Goal: Task Accomplishment & Management: Complete application form

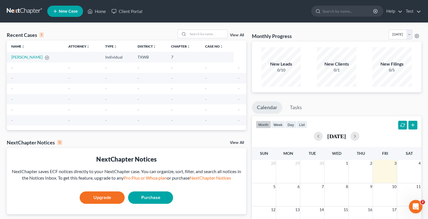
click at [25, 12] on link at bounding box center [25, 11] width 36 height 10
click at [416, 12] on link "Test" at bounding box center [412, 11] width 18 height 10
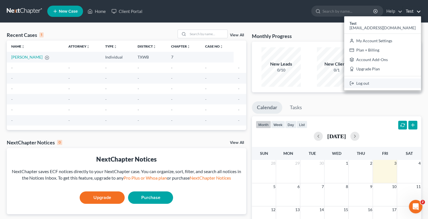
click at [388, 84] on link "Log out" at bounding box center [382, 83] width 77 height 10
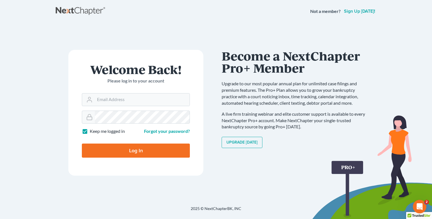
click at [90, 131] on label "Keep me logged in" at bounding box center [107, 131] width 35 height 6
click at [92, 131] on input "Keep me logged in" at bounding box center [94, 130] width 4 height 4
checkbox input "false"
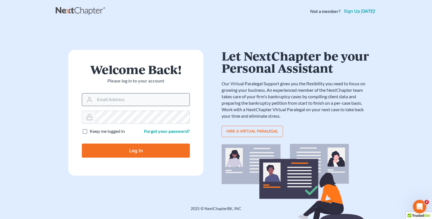
click at [101, 102] on input "Email Address" at bounding box center [142, 99] width 95 height 12
click at [210, 76] on div "Welcome Back! Please log in to your account Email Address Password Keep me logg…" at bounding box center [136, 114] width 160 height 129
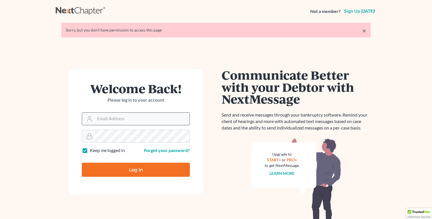
click at [122, 119] on input "Email Address" at bounding box center [142, 118] width 95 height 12
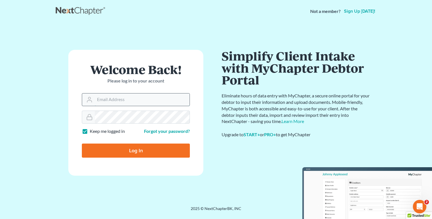
click at [122, 99] on input "Email Address" at bounding box center [142, 99] width 95 height 12
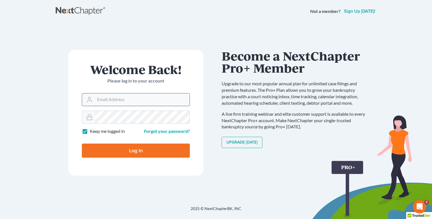
type input "[EMAIL_ADDRESS][DOMAIN_NAME]"
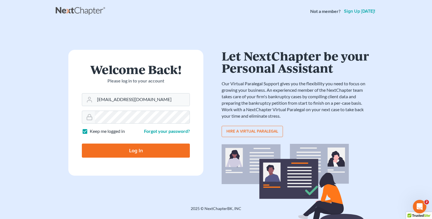
click at [143, 146] on input "Log In" at bounding box center [136, 150] width 108 height 14
type input "Thinking..."
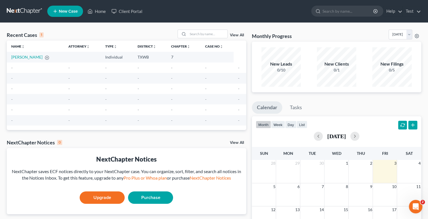
click at [71, 12] on span "New Case" at bounding box center [68, 11] width 19 height 4
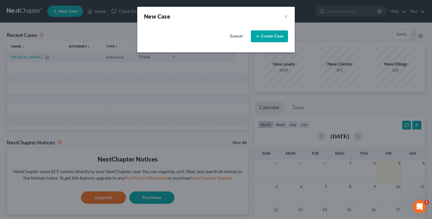
select select "15"
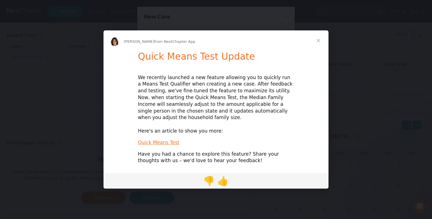
click at [318, 43] on span "Close" at bounding box center [318, 40] width 20 height 20
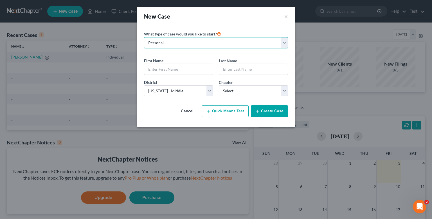
click at [285, 46] on select "Personal Business" at bounding box center [216, 42] width 144 height 11
click at [189, 72] on input "text" at bounding box center [178, 69] width 69 height 11
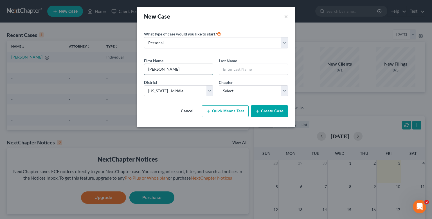
type input "[PERSON_NAME]"
click at [243, 70] on input "text" at bounding box center [253, 69] width 69 height 11
type input "[PERSON_NAME]"
click at [212, 92] on select "Select [US_STATE] - [GEOGRAPHIC_DATA] [US_STATE] - [GEOGRAPHIC_DATA][US_STATE] …" at bounding box center [178, 90] width 69 height 11
select select "11"
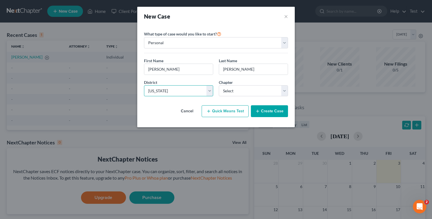
click at [144, 85] on select "Select [US_STATE] - [GEOGRAPHIC_DATA] [US_STATE] - [GEOGRAPHIC_DATA][US_STATE] …" at bounding box center [178, 90] width 69 height 11
click at [282, 90] on select "Select 7 11 12 13" at bounding box center [253, 90] width 69 height 11
select select "3"
click at [219, 85] on select "Select 7 11 12 13" at bounding box center [253, 90] width 69 height 11
click at [259, 113] on icon "button" at bounding box center [257, 111] width 4 height 4
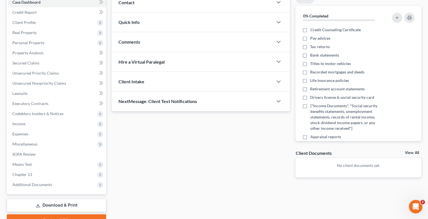
scroll to position [90, 0]
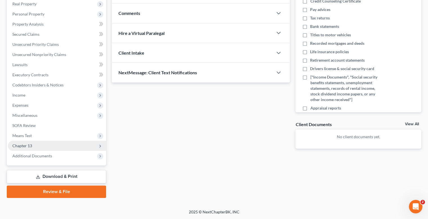
click at [31, 145] on span "Chapter 13" at bounding box center [22, 145] width 20 height 5
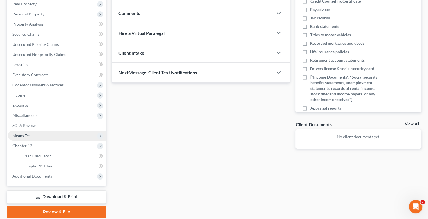
click at [41, 134] on span "Means Test" at bounding box center [57, 135] width 98 height 10
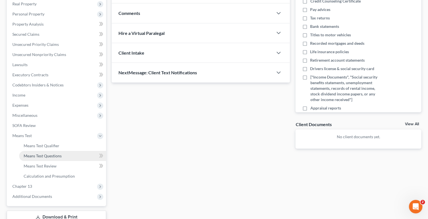
click at [47, 157] on span "Means Test Questions" at bounding box center [43, 155] width 38 height 5
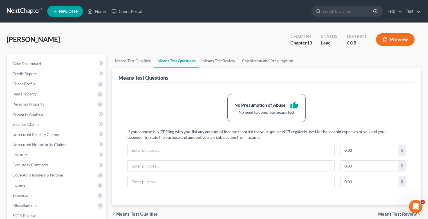
scroll to position [28, 0]
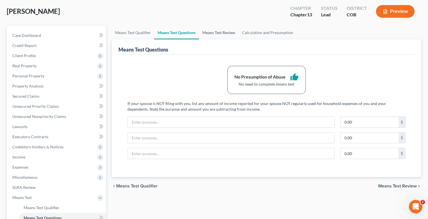
click at [221, 35] on link "Means Test Review" at bounding box center [219, 32] width 40 height 13
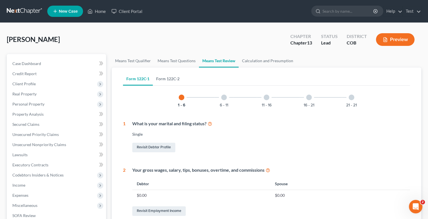
click at [169, 82] on link "Form 122C-2" at bounding box center [168, 78] width 30 height 13
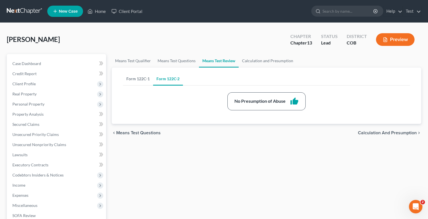
click at [141, 80] on link "Form 122C-1" at bounding box center [138, 78] width 30 height 13
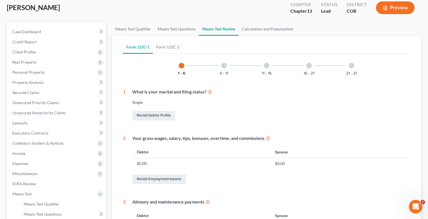
scroll to position [28, 0]
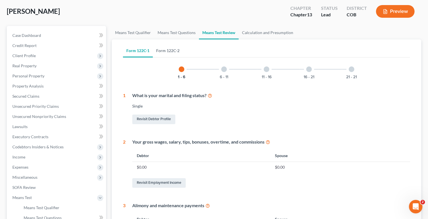
click at [171, 50] on link "Form 122C-2" at bounding box center [168, 50] width 30 height 13
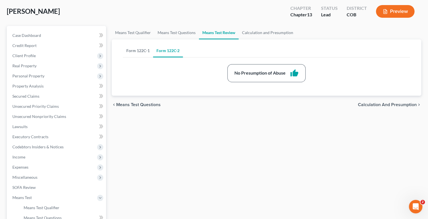
click at [142, 50] on link "Form 122C-1" at bounding box center [138, 50] width 30 height 13
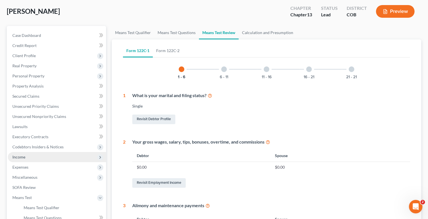
click at [19, 156] on span "Income" at bounding box center [18, 156] width 13 height 5
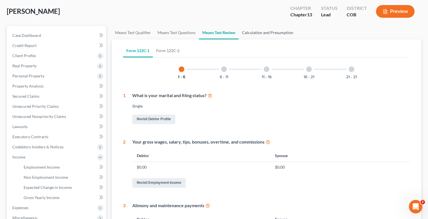
click at [258, 31] on link "Calculation and Presumption" at bounding box center [267, 32] width 58 height 13
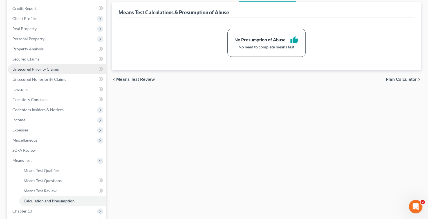
scroll to position [84, 0]
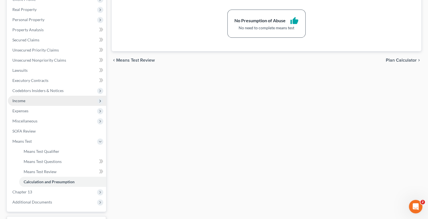
click at [41, 101] on span "Income" at bounding box center [57, 101] width 98 height 10
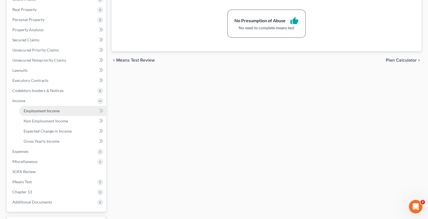
click at [57, 110] on span "Employment Income" at bounding box center [42, 110] width 36 height 5
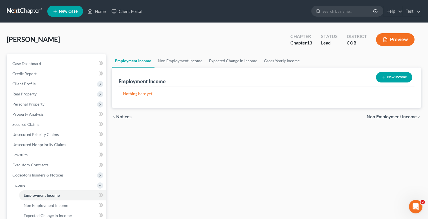
click at [388, 78] on button "New Income" at bounding box center [394, 77] width 36 height 10
select select "0"
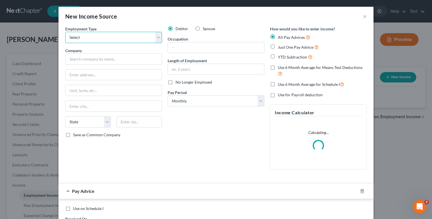
click at [155, 38] on select "Select Full or [DEMOGRAPHIC_DATA] Employment Self Employment" at bounding box center [113, 37] width 97 height 11
select select "0"
click at [65, 32] on select "Select Full or [DEMOGRAPHIC_DATA] Employment Self Employment" at bounding box center [113, 37] width 97 height 11
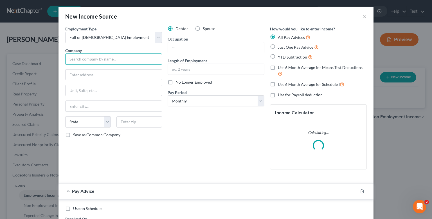
click at [121, 59] on input "text" at bounding box center [113, 58] width 97 height 11
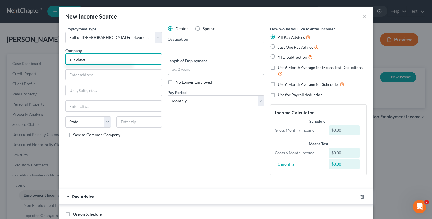
type input "anyplace"
click at [230, 69] on input "text" at bounding box center [216, 69] width 96 height 11
type input "5 yers"
click at [235, 141] on div "Debtor Spouse Occupation Length of Employment 5 yers No Longer Employed Pay Per…" at bounding box center [216, 102] width 102 height 153
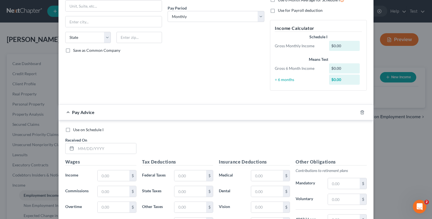
scroll to position [28, 0]
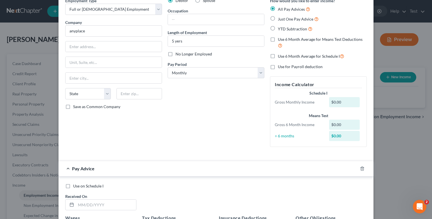
click at [278, 56] on label "Use 6 Month Average for Schedule I" at bounding box center [311, 56] width 66 height 6
click at [280, 56] on input "Use 6 Month Average for Schedule I" at bounding box center [282, 55] width 4 height 4
checkbox input "true"
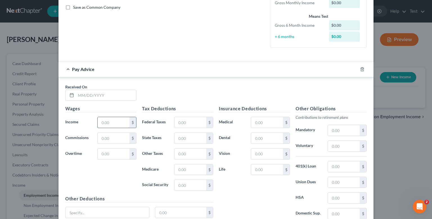
scroll to position [141, 0]
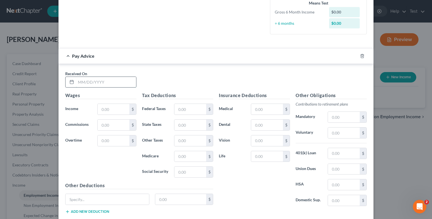
click at [93, 80] on div "Received On * Wages Income * $ Commissions $ Overtime $ Tax Deductions Federal …" at bounding box center [215, 143] width 315 height 159
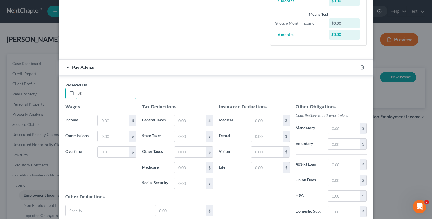
type input "7"
click at [111, 117] on input "text" at bounding box center [114, 120] width 32 height 11
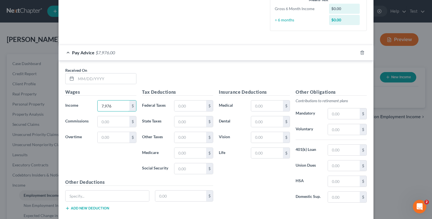
scroll to position [169, 0]
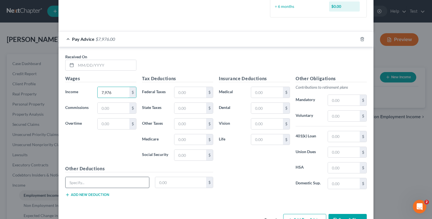
type input "7,976"
click at [130, 185] on input "text" at bounding box center [106, 182] width 83 height 11
click at [183, 183] on input "text" at bounding box center [180, 182] width 51 height 11
type input "2"
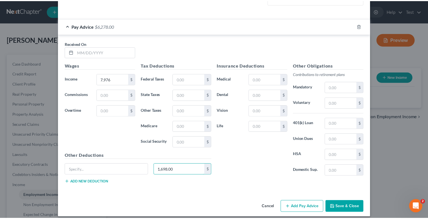
scroll to position [186, 0]
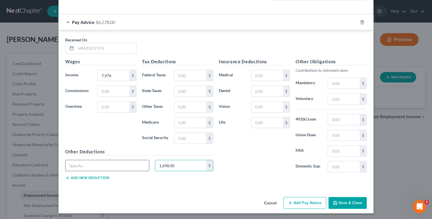
type input "1,698.00"
click at [101, 162] on input "text" at bounding box center [106, 165] width 83 height 11
type input "taxes"
click at [354, 202] on button "Save & Close" at bounding box center [347, 203] width 38 height 12
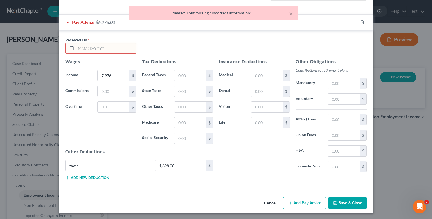
click at [112, 48] on input "text" at bounding box center [106, 48] width 60 height 11
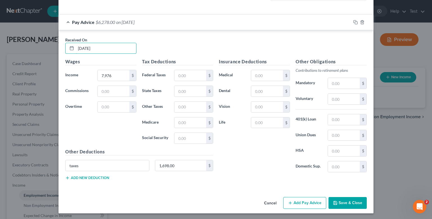
type input "[DATE]"
click at [335, 204] on button "Save & Close" at bounding box center [347, 203] width 38 height 12
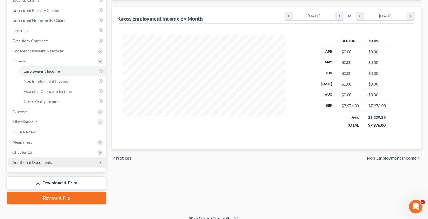
scroll to position [130, 0]
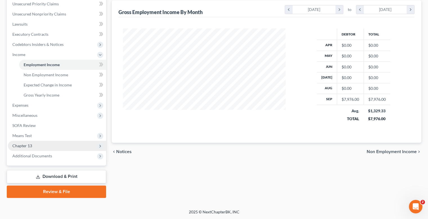
click at [30, 146] on span "Chapter 13" at bounding box center [22, 145] width 20 height 5
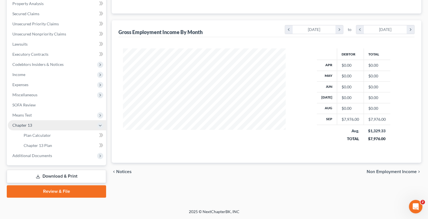
scroll to position [110, 0]
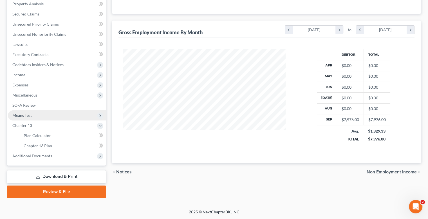
click at [33, 113] on span "Means Test" at bounding box center [57, 115] width 98 height 10
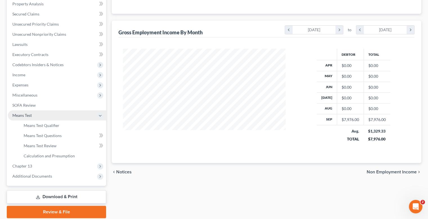
scroll to position [130, 0]
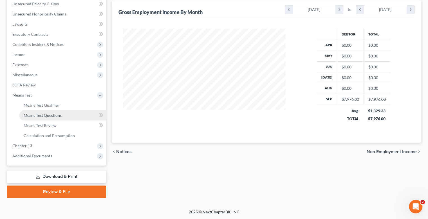
click at [47, 116] on span "Means Test Questions" at bounding box center [43, 115] width 38 height 5
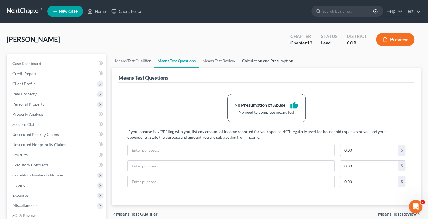
click at [256, 64] on link "Calculation and Presumption" at bounding box center [267, 60] width 58 height 13
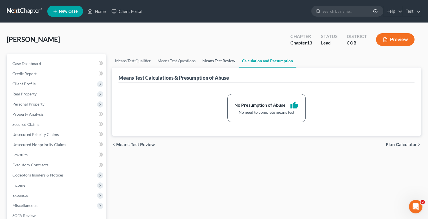
click at [229, 61] on link "Means Test Review" at bounding box center [219, 60] width 40 height 13
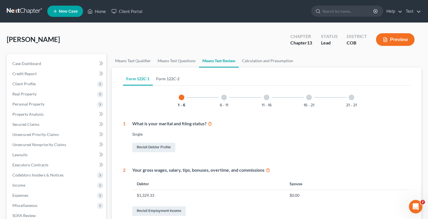
click at [178, 75] on link "Form 122C-2" at bounding box center [168, 78] width 30 height 13
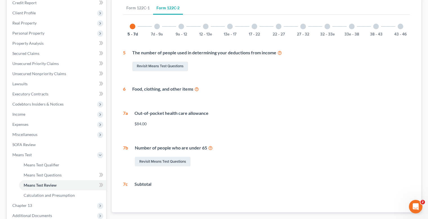
scroll to position [84, 0]
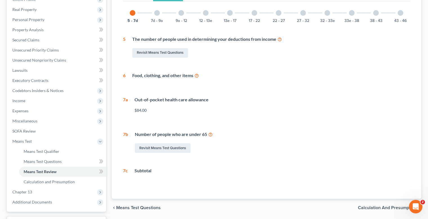
click at [364, 205] on span "Calculation and Presumption" at bounding box center [387, 207] width 59 height 4
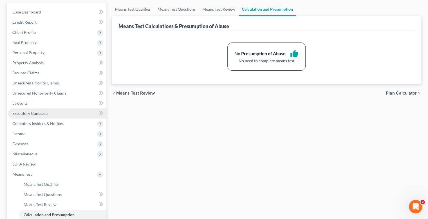
scroll to position [112, 0]
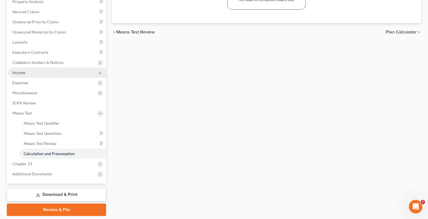
drag, startPoint x: 25, startPoint y: 69, endPoint x: 28, endPoint y: 70, distance: 2.8
click at [25, 69] on span "Income" at bounding box center [57, 72] width 98 height 10
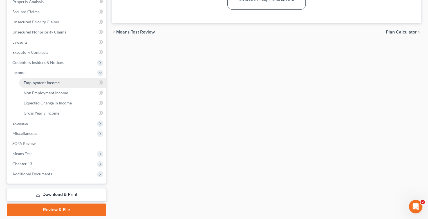
click at [60, 82] on link "Employment Income" at bounding box center [62, 83] width 87 height 10
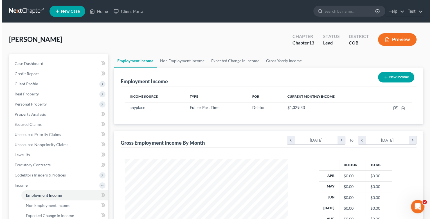
scroll to position [100, 173]
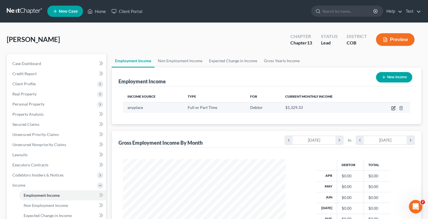
click at [395, 107] on icon "button" at bounding box center [393, 108] width 4 height 4
select select "0"
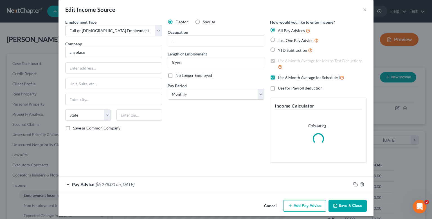
scroll to position [10, 0]
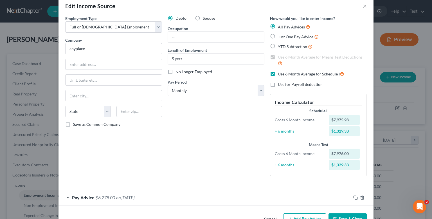
click at [65, 197] on div "Pay Advice $6,278.00 on [DATE]" at bounding box center [204, 197] width 292 height 15
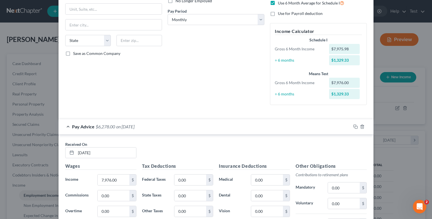
scroll to position [95, 0]
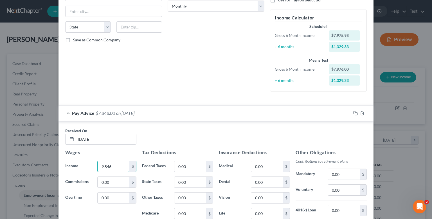
type input "9,546"
click at [175, 132] on div "Received On * [DATE]" at bounding box center [215, 139] width 307 height 22
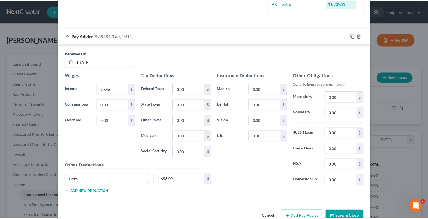
scroll to position [186, 0]
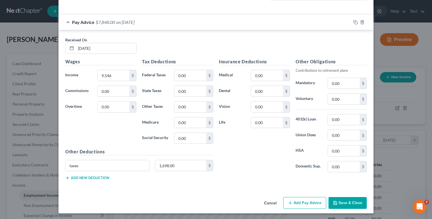
click at [352, 204] on button "Save & Close" at bounding box center [347, 203] width 38 height 12
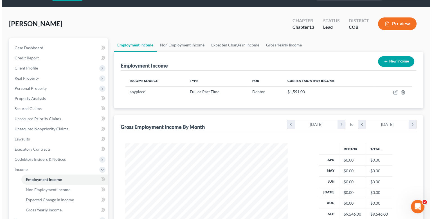
scroll to position [0, 0]
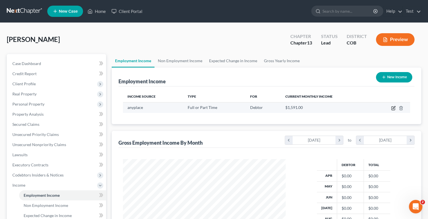
click at [391, 107] on icon "button" at bounding box center [392, 108] width 3 height 3
select select "0"
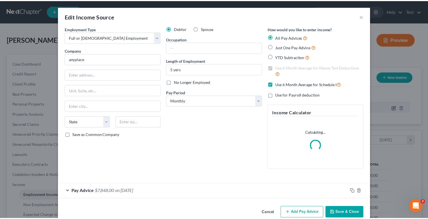
scroll to position [100, 175]
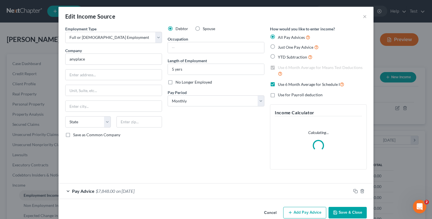
click at [278, 45] on label "Just One Pay Advice" at bounding box center [298, 47] width 41 height 6
click at [280, 45] on input "Just One Pay Advice" at bounding box center [282, 46] width 4 height 4
radio input "true"
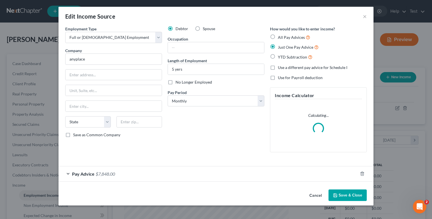
click at [278, 70] on label "Use a different pay advice for Schedule I" at bounding box center [312, 68] width 69 height 6
click at [280, 68] on input "Use a different pay advice for Schedule I" at bounding box center [282, 67] width 4 height 4
click at [278, 67] on label "Use a different pay advice for Schedule I" at bounding box center [312, 68] width 69 height 6
click at [280, 67] on input "Use a different pay advice for Schedule I" at bounding box center [282, 67] width 4 height 4
checkbox input "false"
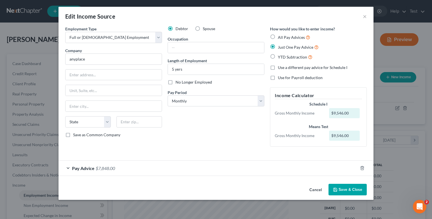
click at [345, 190] on button "Save & Close" at bounding box center [347, 190] width 38 height 12
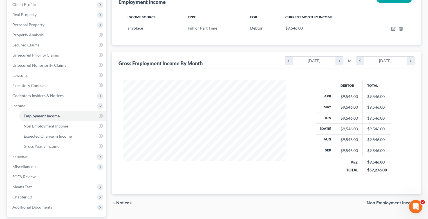
scroll to position [0, 0]
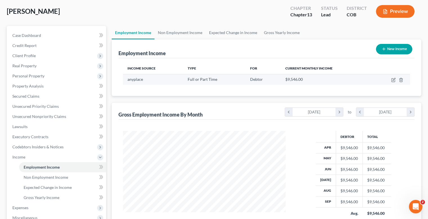
click at [391, 83] on td at bounding box center [391, 79] width 38 height 11
click at [392, 81] on icon "button" at bounding box center [393, 80] width 4 height 4
select select "0"
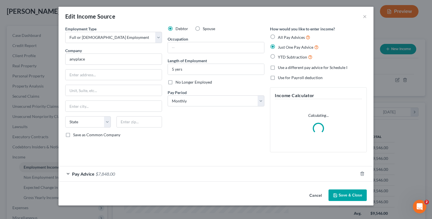
click at [68, 175] on div "Pay Advice $7,848.00" at bounding box center [207, 173] width 299 height 15
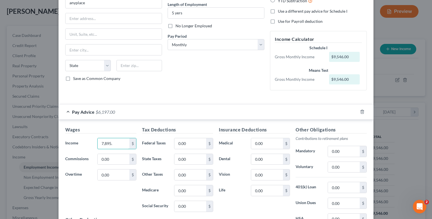
type input "7,895."
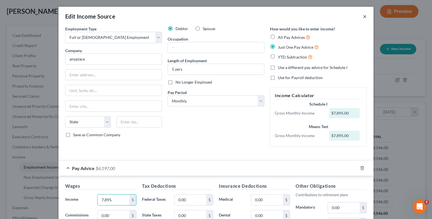
click at [363, 19] on button "×" at bounding box center [365, 16] width 4 height 7
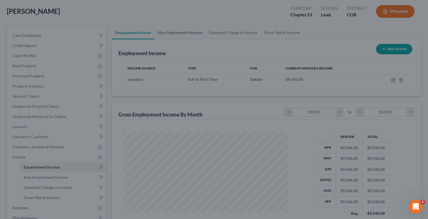
scroll to position [280988, 280915]
